Goal: Use online tool/utility: Use online tool/utility

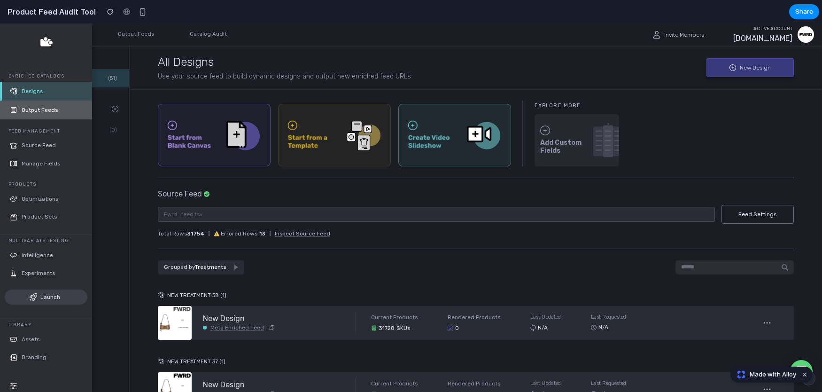
click at [15, 115] on link "Output Feeds" at bounding box center [46, 109] width 92 height 19
click at [14, 109] on icon at bounding box center [14, 110] width 6 height 6
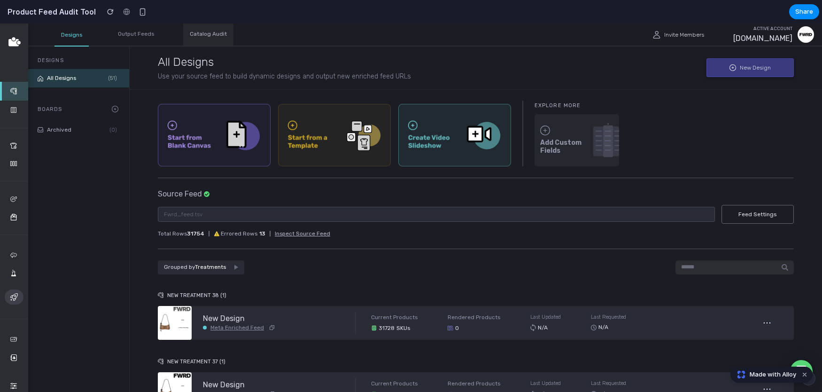
click at [210, 38] on div "Catalog Audit" at bounding box center [208, 34] width 50 height 22
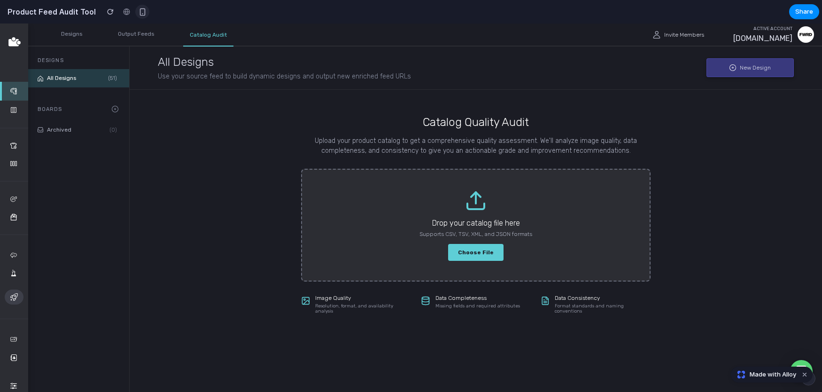
click at [138, 10] on div "button" at bounding box center [142, 12] width 8 height 8
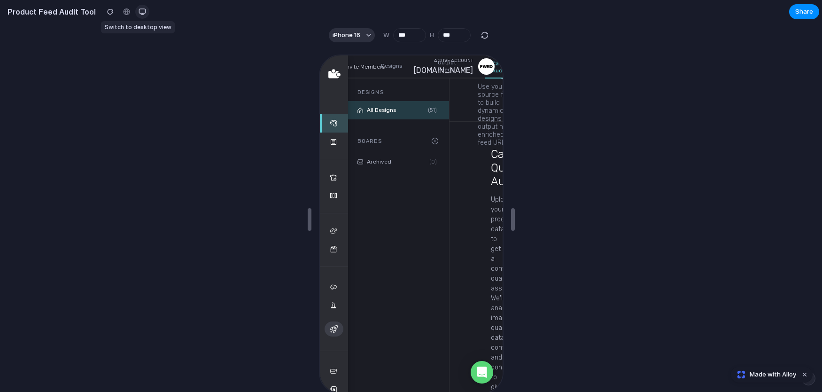
click at [138, 10] on div "button" at bounding box center [142, 12] width 8 height 8
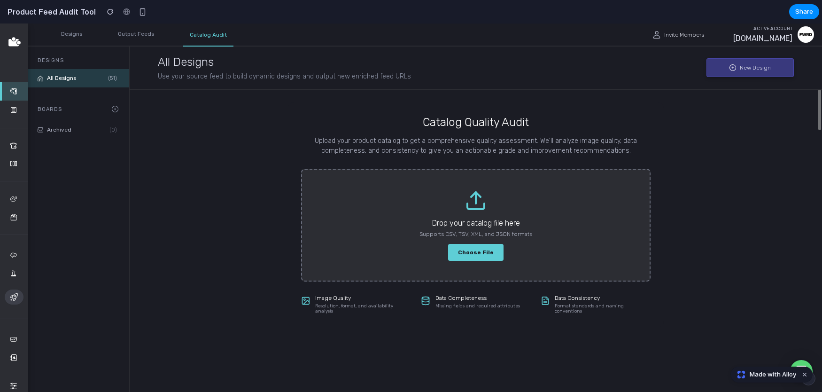
click at [476, 251] on label "Choose File" at bounding box center [475, 252] width 55 height 16
click at [0, 23] on input "Choose File" at bounding box center [0, 23] width 0 height 0
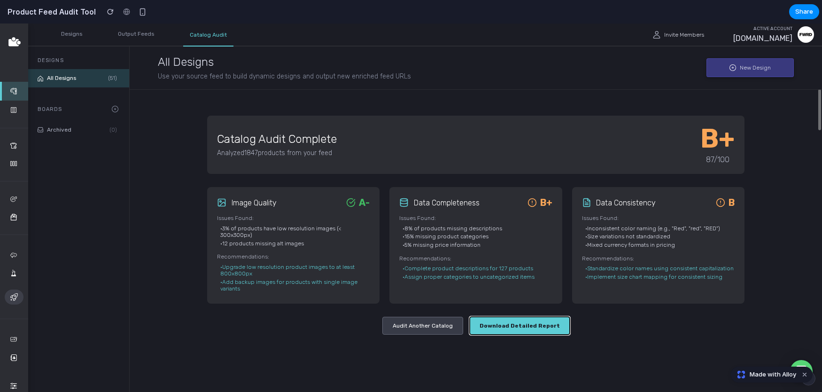
click at [513, 322] on button "Download Detailed Report" at bounding box center [519, 324] width 100 height 17
click at [432, 328] on button "Audit Another Catalog" at bounding box center [422, 324] width 81 height 17
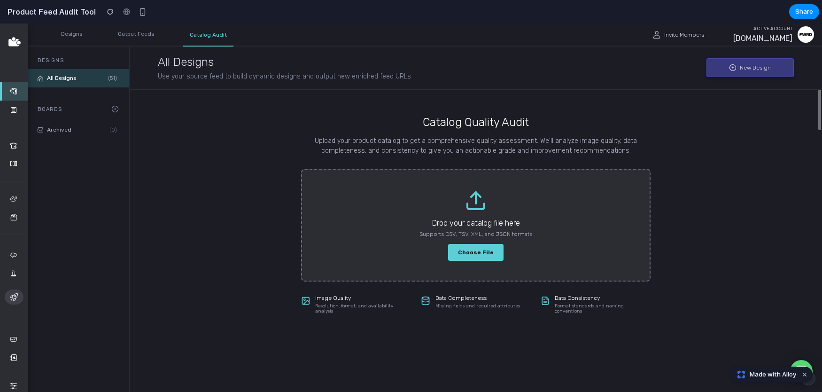
click at [472, 301] on div "Data Completeness Missing fields and required attributes" at bounding box center [477, 301] width 85 height 14
click at [321, 295] on h4 "Image Quality" at bounding box center [363, 297] width 96 height 7
